Goal: Task Accomplishment & Management: Complete application form

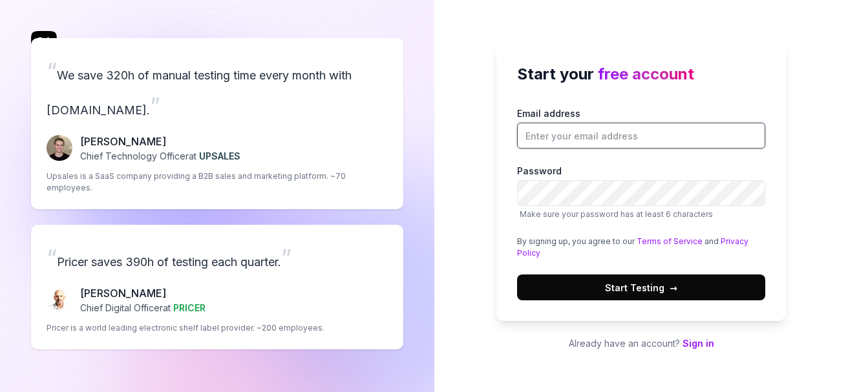
click at [549, 143] on input "Email address" at bounding box center [641, 136] width 248 height 26
type input "[EMAIL_ADDRESS][DOMAIN_NAME]"
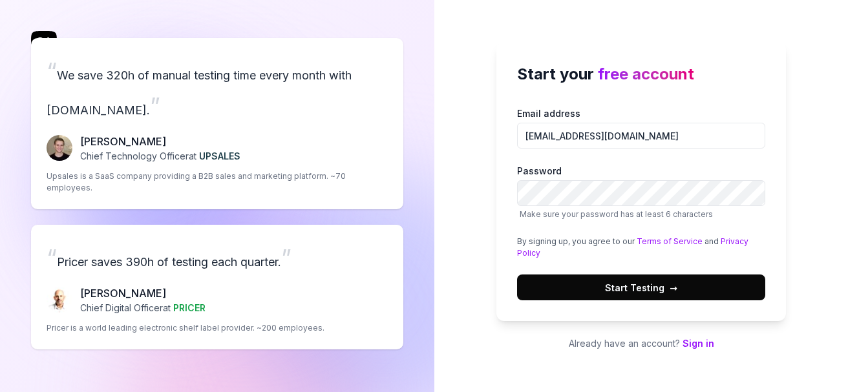
click at [642, 292] on span "Start Testing →" at bounding box center [641, 288] width 72 height 14
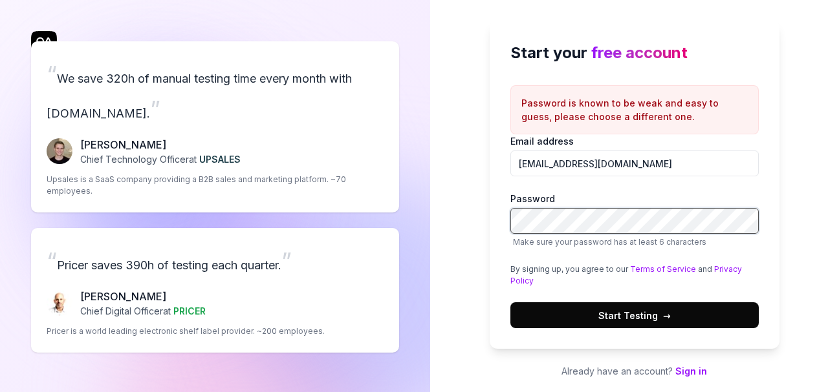
click at [510, 303] on button "Start Testing →" at bounding box center [634, 316] width 248 height 26
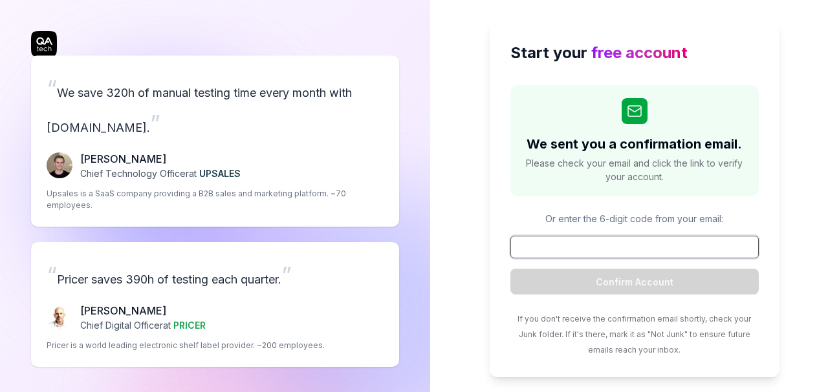
click at [630, 237] on input at bounding box center [634, 247] width 248 height 23
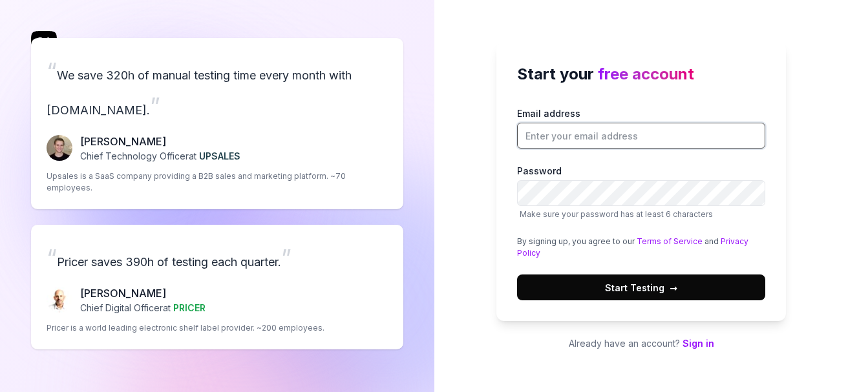
type input "[EMAIL_ADDRESS][DOMAIN_NAME]"
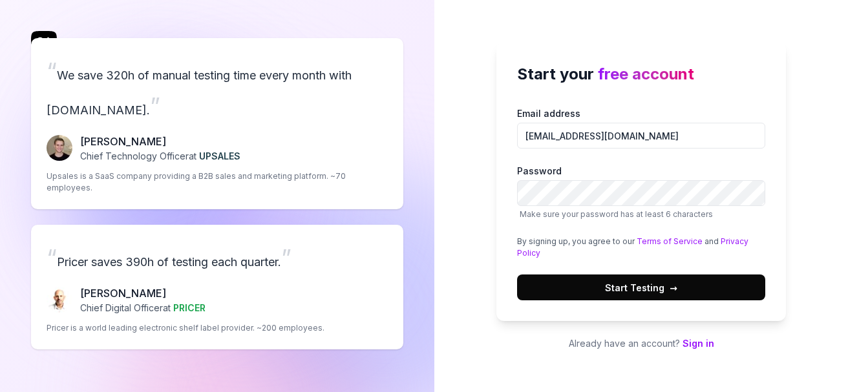
click at [625, 279] on button "Start Testing →" at bounding box center [641, 288] width 248 height 26
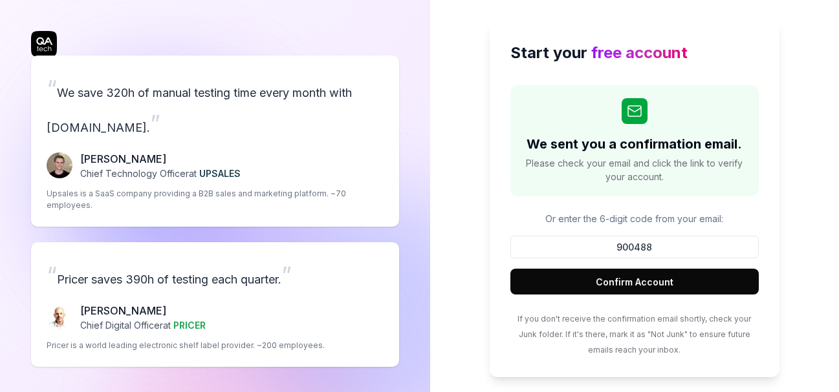
type input "900488"
click at [743, 281] on button "Confirm Account" at bounding box center [634, 282] width 248 height 26
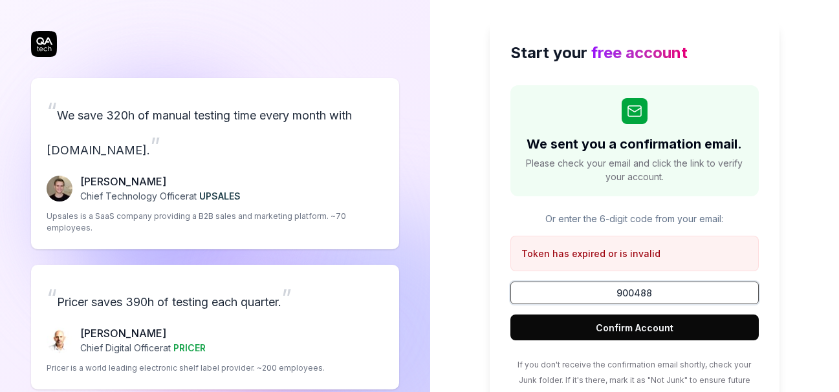
click at [644, 292] on input "900488" at bounding box center [634, 293] width 248 height 23
click at [642, 331] on button "Confirm Account" at bounding box center [634, 328] width 248 height 26
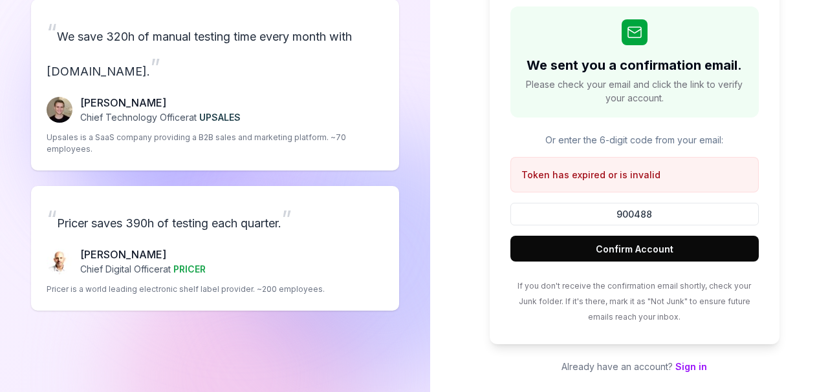
scroll to position [81, 0]
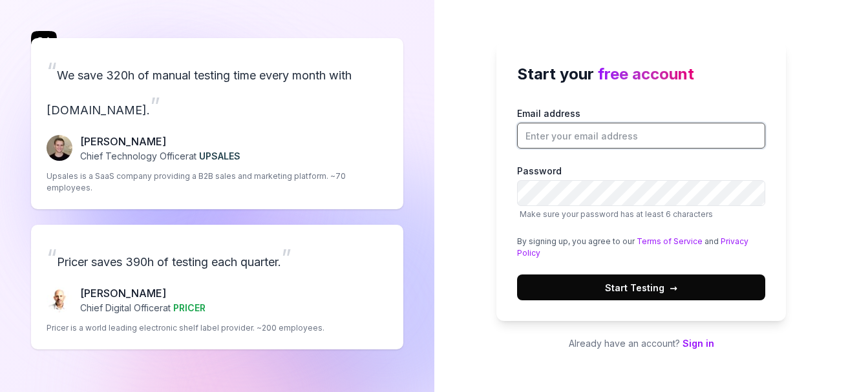
type input "[EMAIL_ADDRESS][DOMAIN_NAME]"
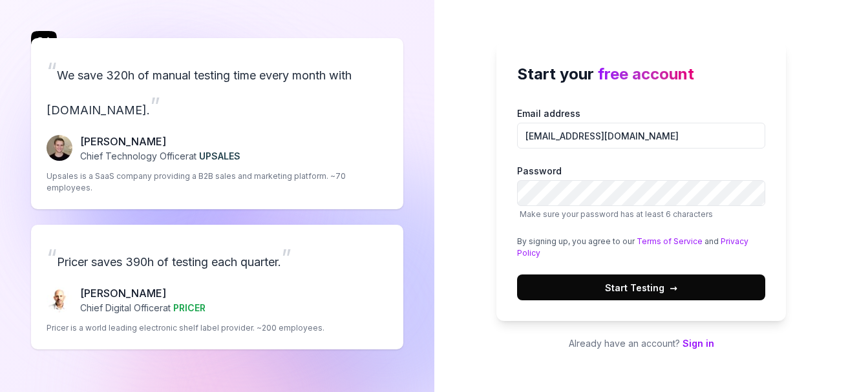
click at [630, 279] on button "Start Testing →" at bounding box center [641, 288] width 248 height 26
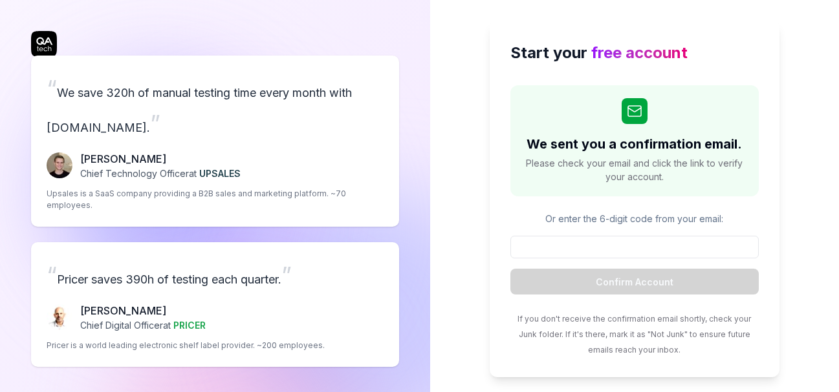
click at [656, 246] on input at bounding box center [634, 247] width 248 height 23
